Goal: Complete application form

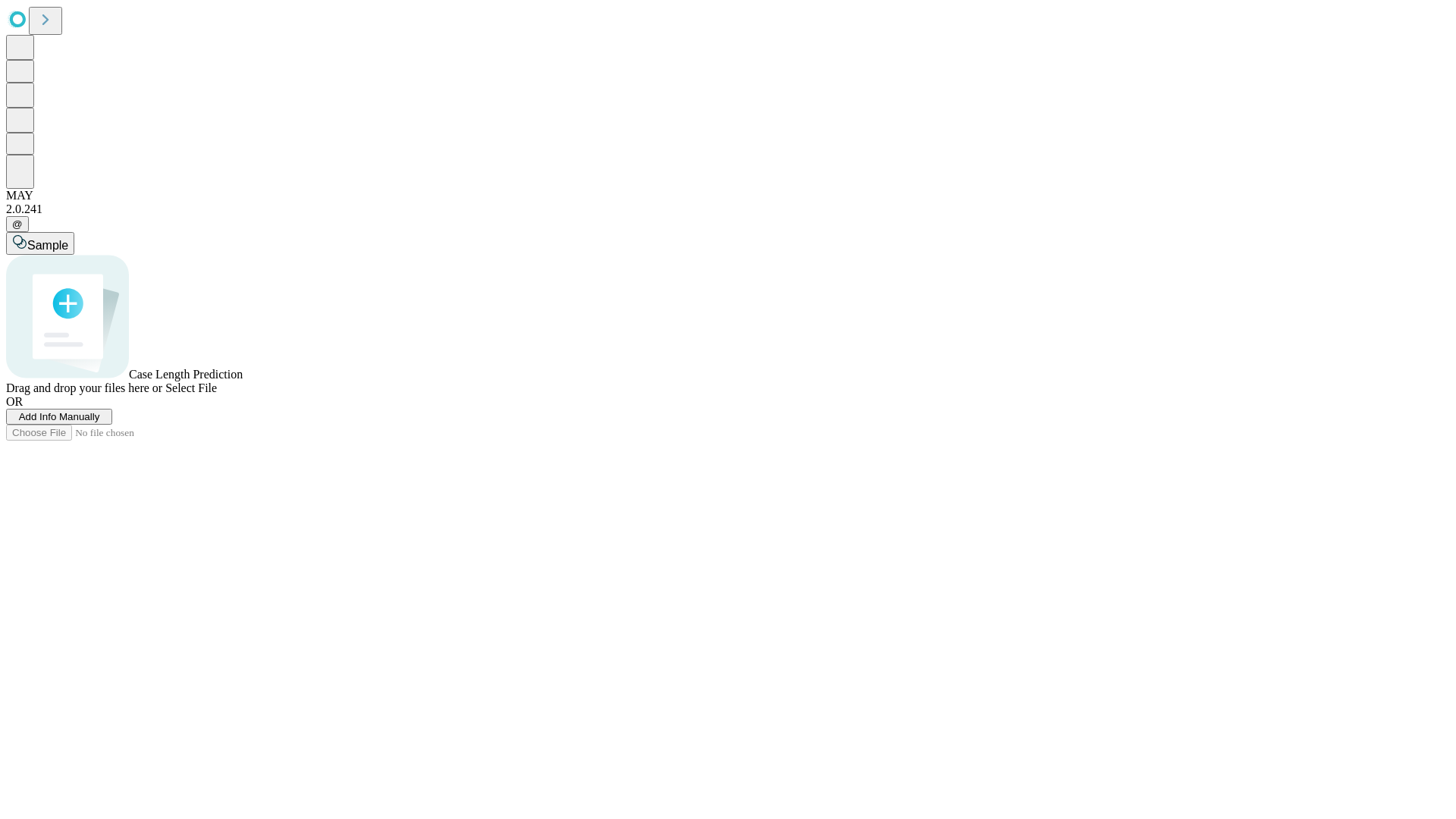
click at [100, 422] on span "Add Info Manually" at bounding box center [60, 415] width 81 height 11
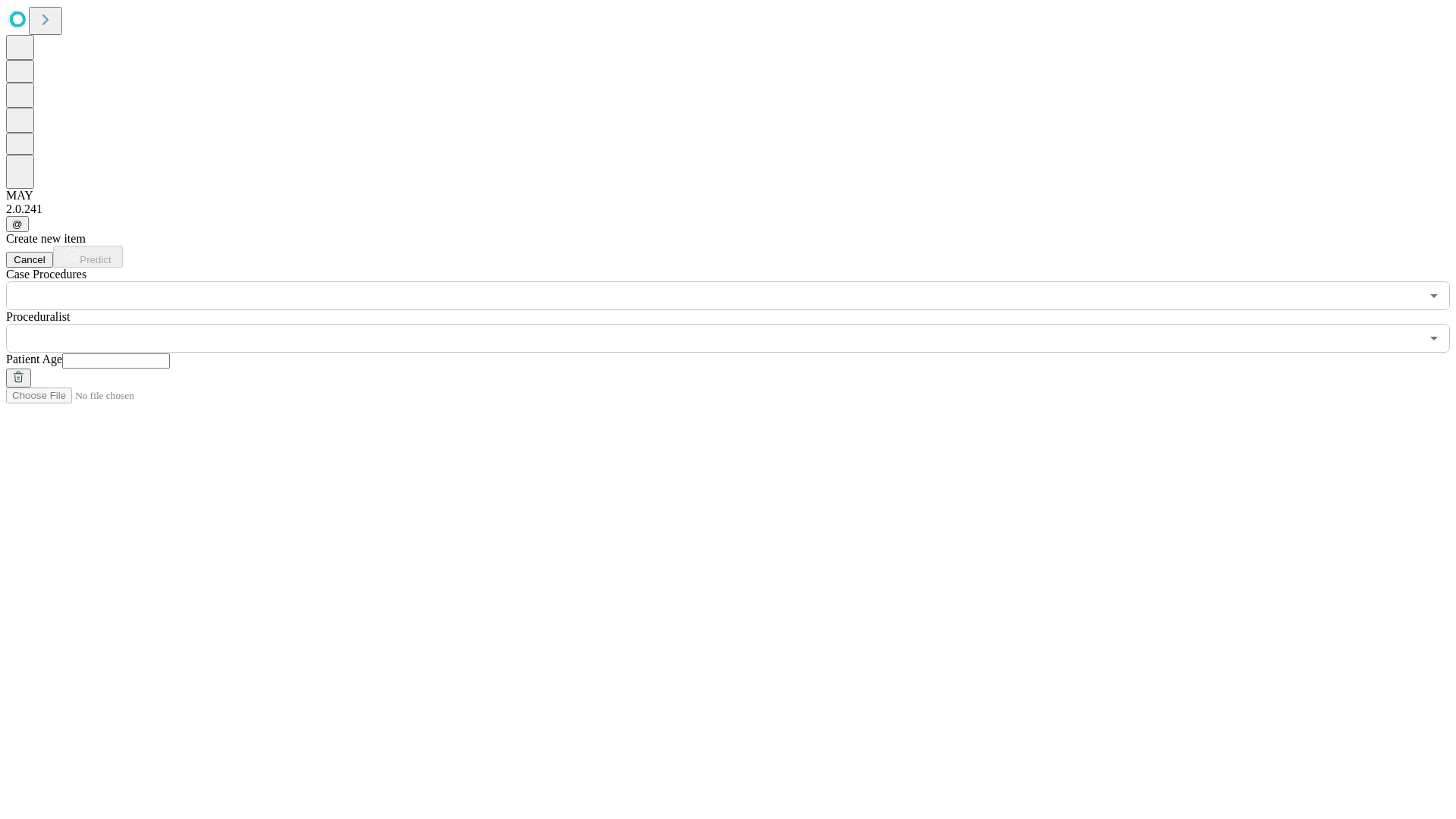
click at [170, 354] on input "text" at bounding box center [116, 361] width 107 height 15
type input "**"
click at [738, 324] on input "text" at bounding box center [713, 338] width 1414 height 29
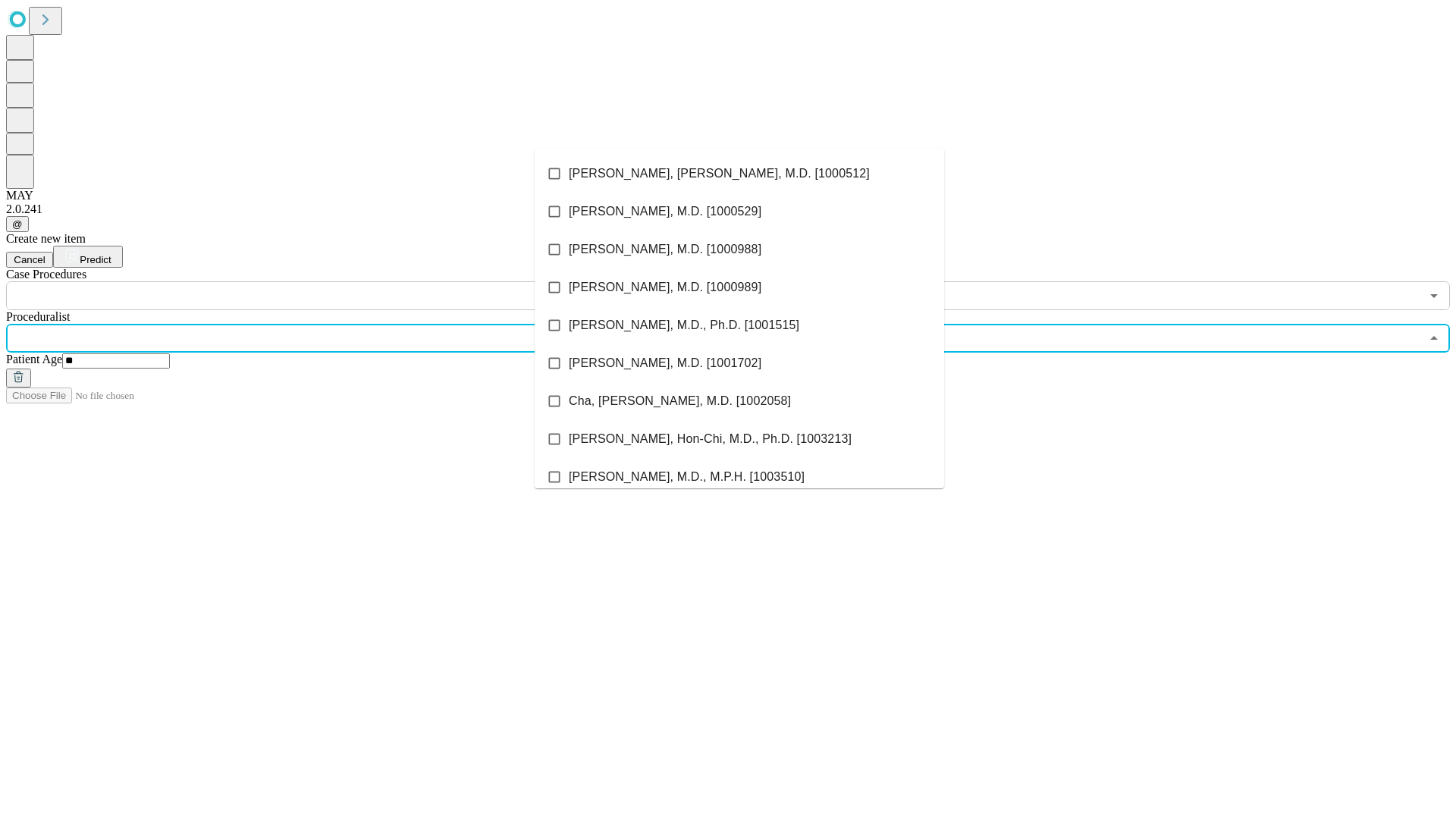
click at [739, 174] on li "[PERSON_NAME], [PERSON_NAME], M.D. [1000512]" at bounding box center [739, 174] width 409 height 38
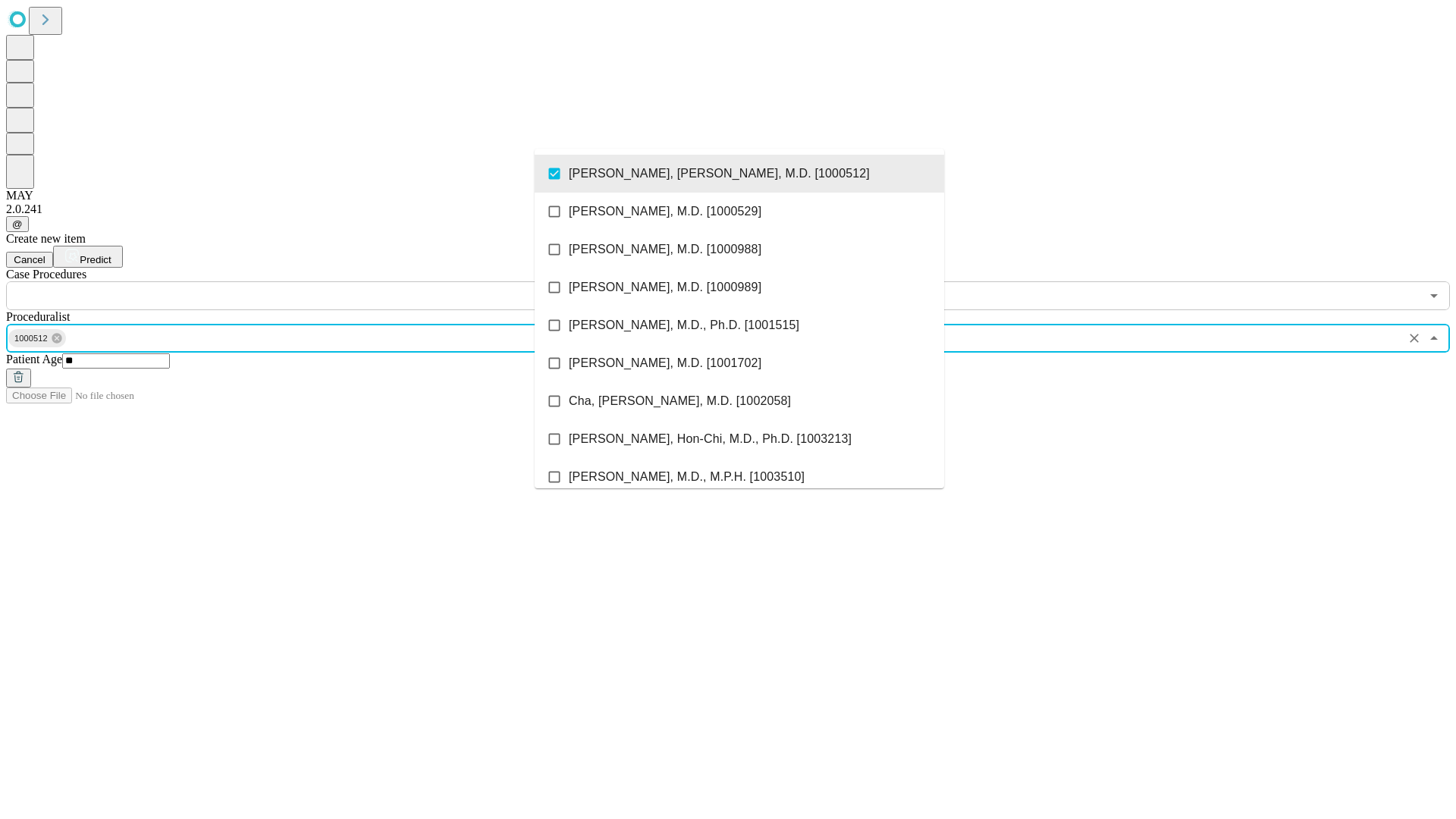
click at [318, 281] on input "text" at bounding box center [713, 295] width 1414 height 29
